Goal: Transaction & Acquisition: Download file/media

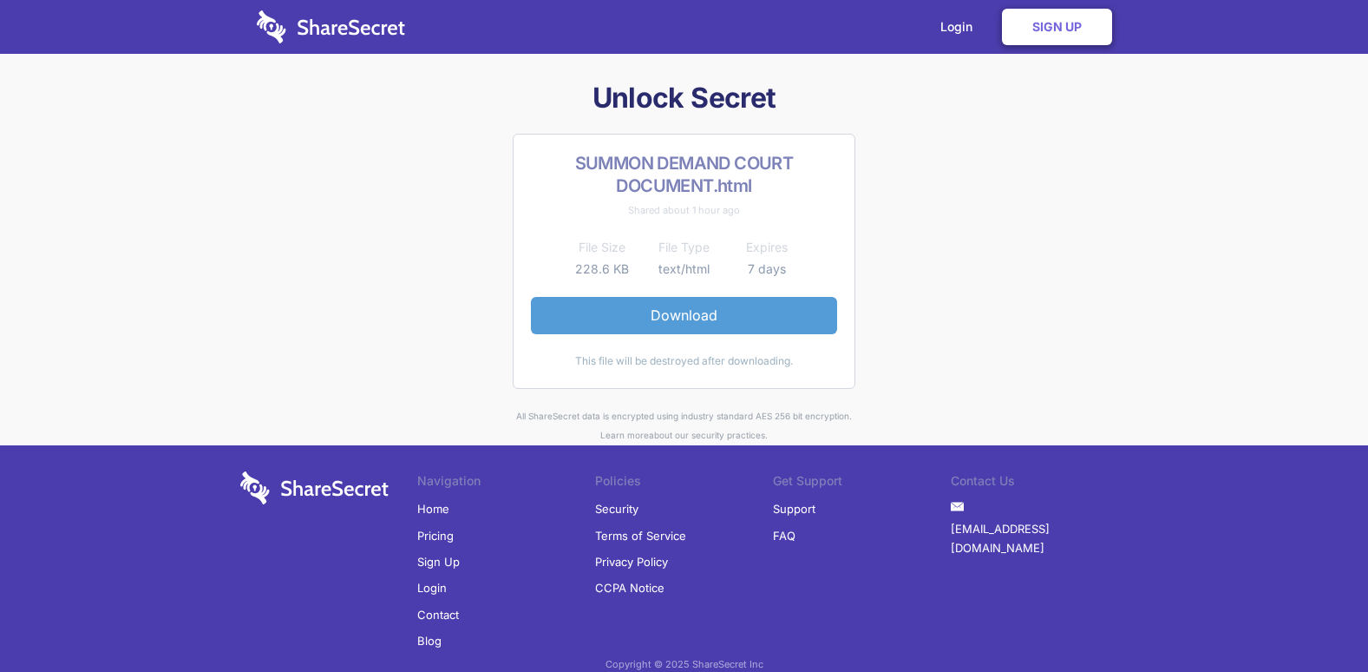
click at [679, 313] on link "Download" at bounding box center [684, 315] width 306 height 36
click at [666, 320] on link "Download" at bounding box center [684, 315] width 306 height 36
